Goal: Check status: Check status

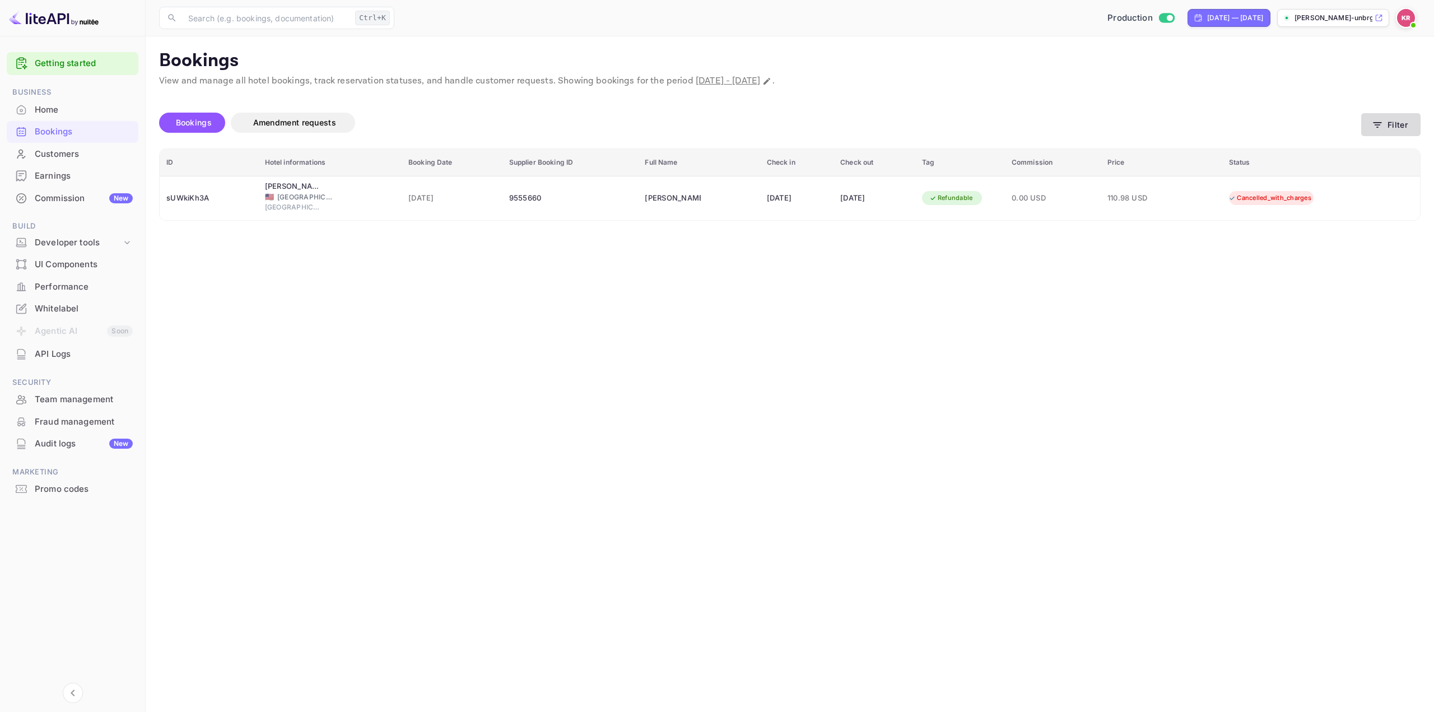
click at [1395, 125] on button "Filter" at bounding box center [1390, 124] width 59 height 23
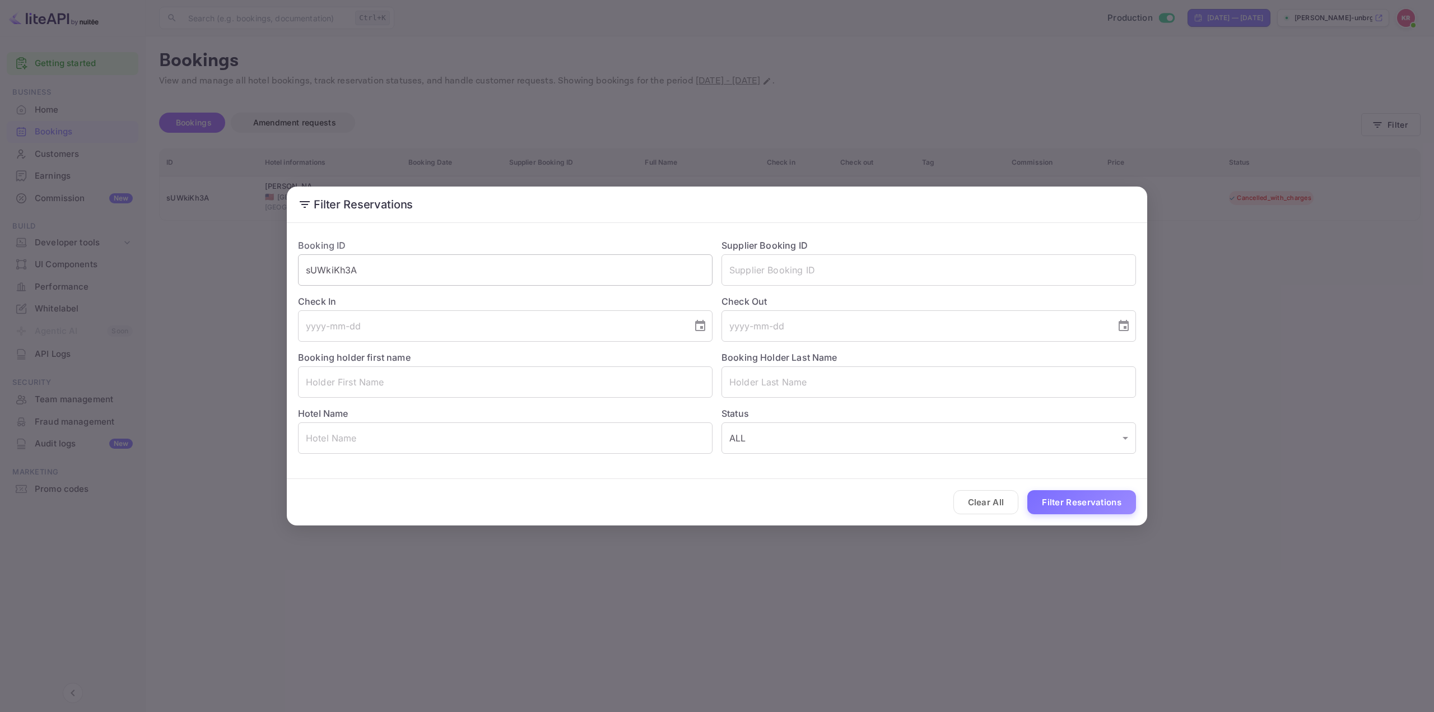
drag, startPoint x: 496, startPoint y: 274, endPoint x: 488, endPoint y: 272, distance: 8.7
click at [494, 274] on input "sUWkiKh3A" at bounding box center [505, 269] width 414 height 31
paste input "eF31tEzMg"
click at [440, 270] on input "sUWkiKh3AeF31tEzMg" at bounding box center [505, 269] width 414 height 31
drag, startPoint x: 435, startPoint y: 269, endPoint x: 43, endPoint y: 264, distance: 391.5
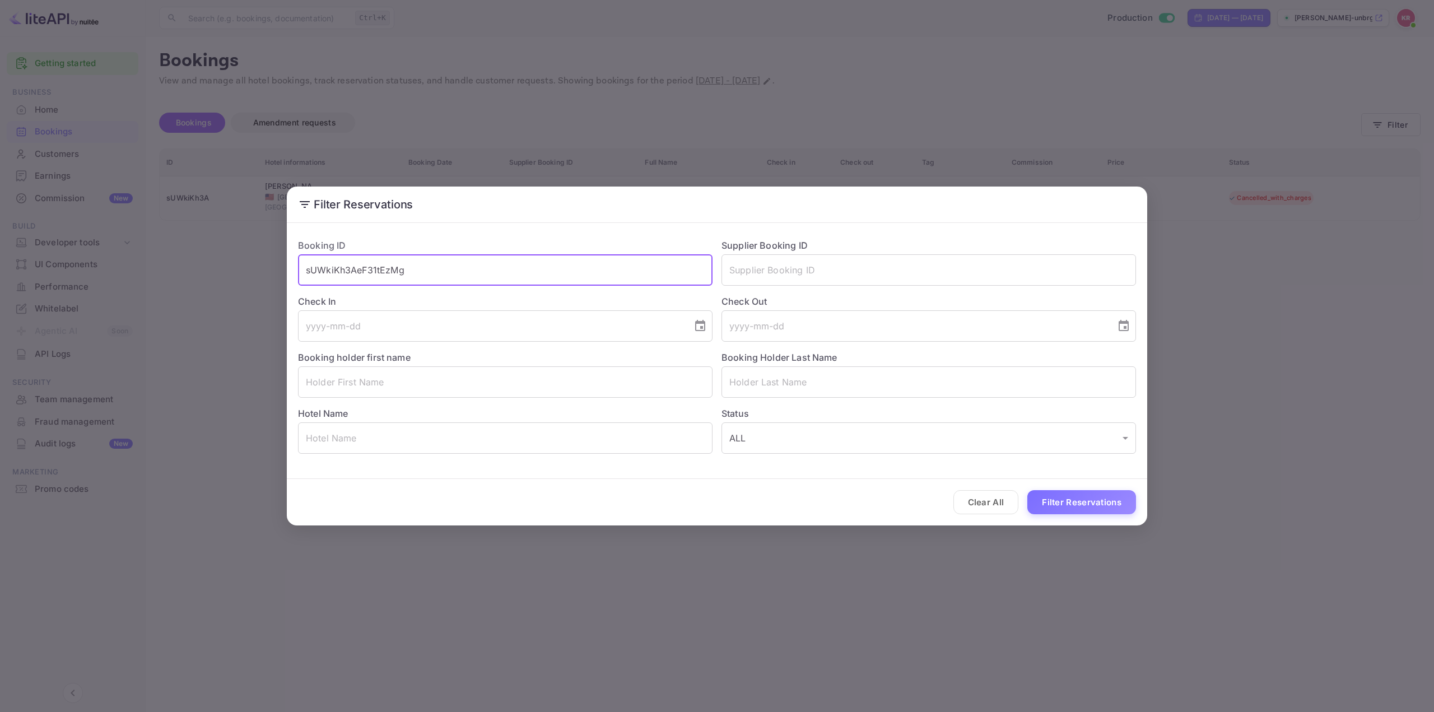
click at [62, 267] on div "Filter Reservations Booking ID sUWkiKh3AeF31tEzMg ​ Supplier Booking ID ​ Check…" at bounding box center [717, 356] width 1434 height 712
paste input "text"
type input "eF31tEzMg"
click at [1082, 508] on button "Filter Reservations" at bounding box center [1081, 502] width 109 height 24
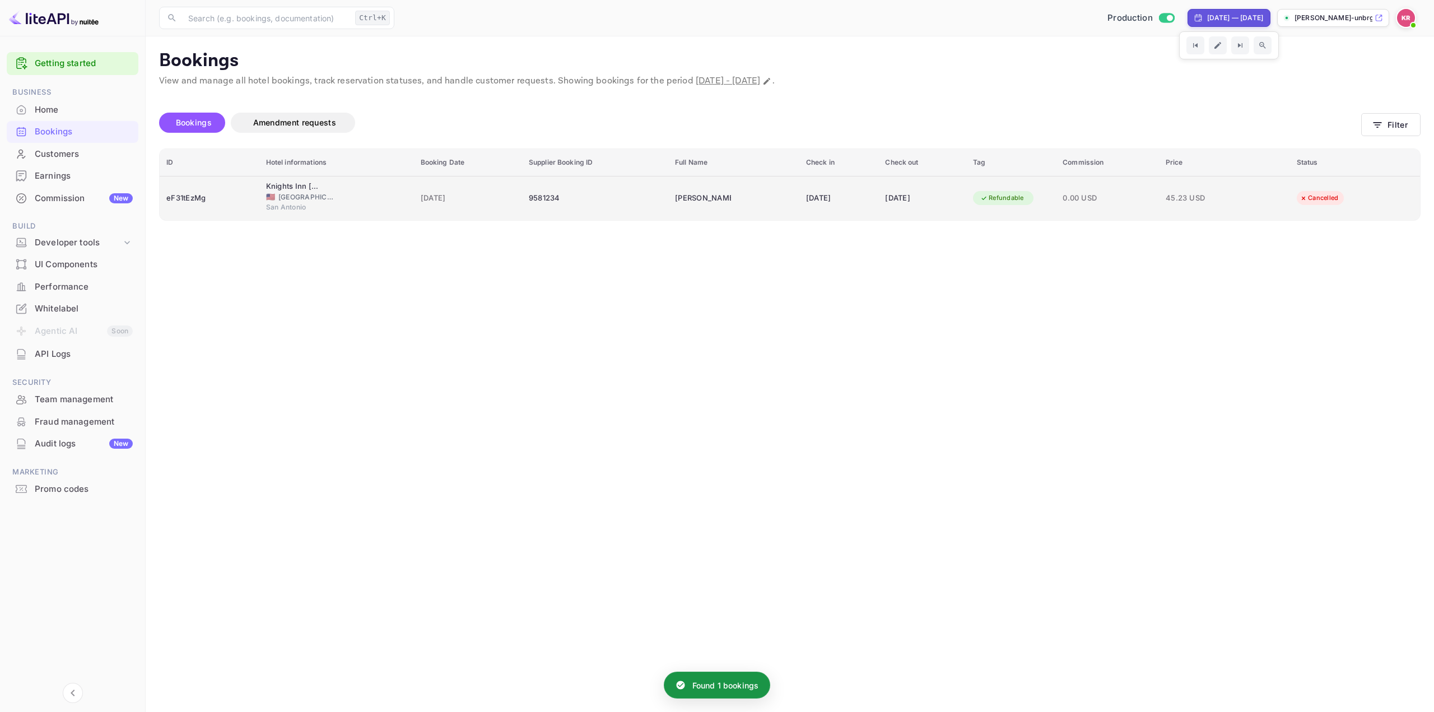
click at [927, 207] on div "[DATE]" at bounding box center [922, 198] width 74 height 18
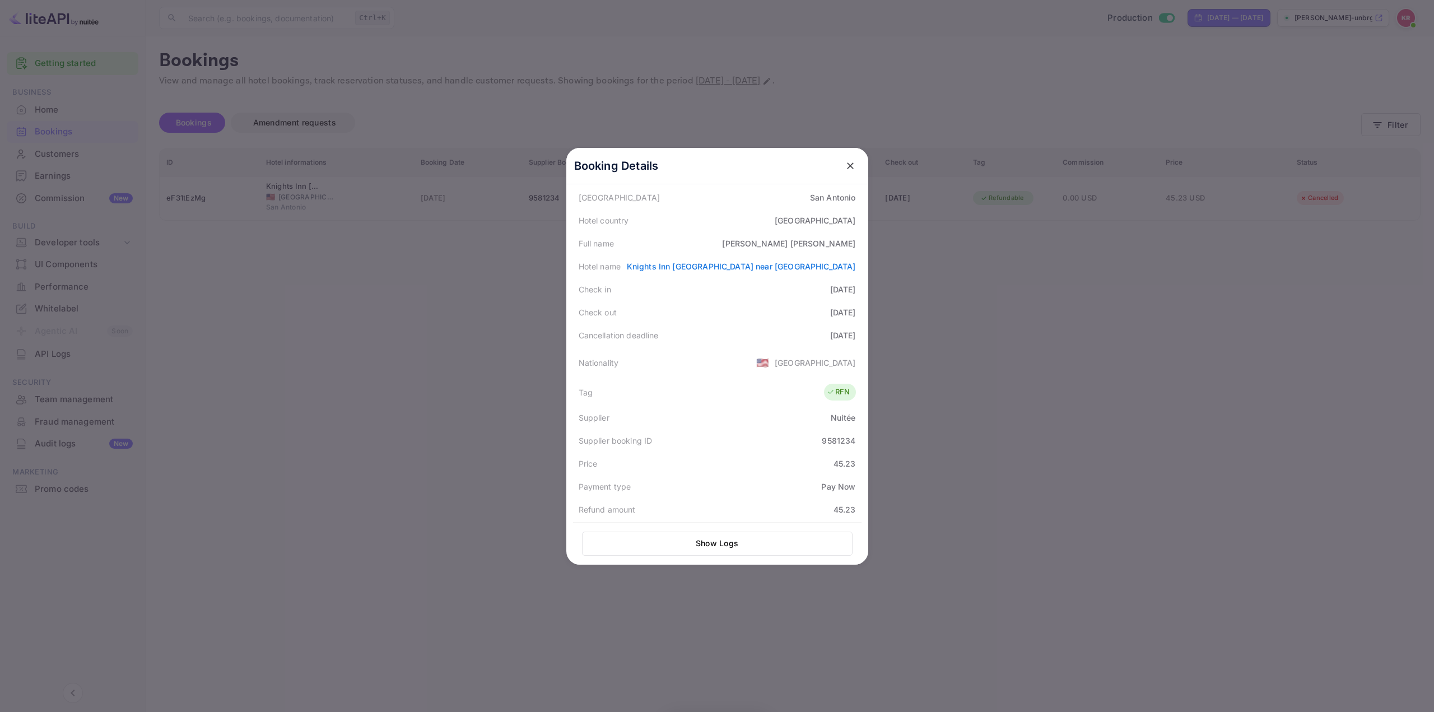
scroll to position [168, 0]
